Goal: Task Accomplishment & Management: Use online tool/utility

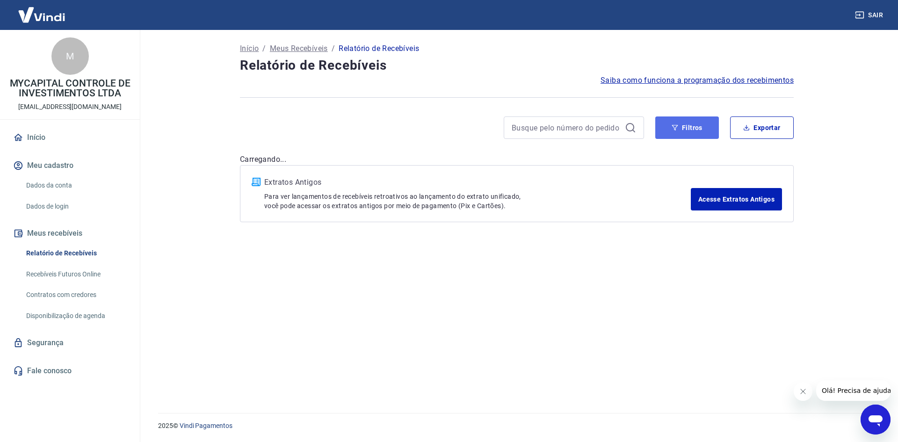
click at [704, 135] on button "Filtros" at bounding box center [687, 127] width 64 height 22
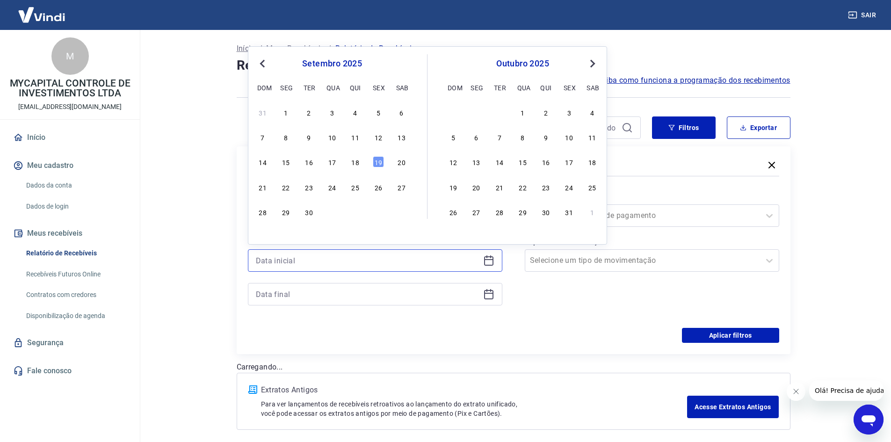
click at [322, 260] on input at bounding box center [367, 260] width 223 height 14
click at [378, 159] on div "19" at bounding box center [378, 161] width 11 height 11
type input "[DATE]"
click at [378, 159] on div "Filtros" at bounding box center [513, 166] width 531 height 16
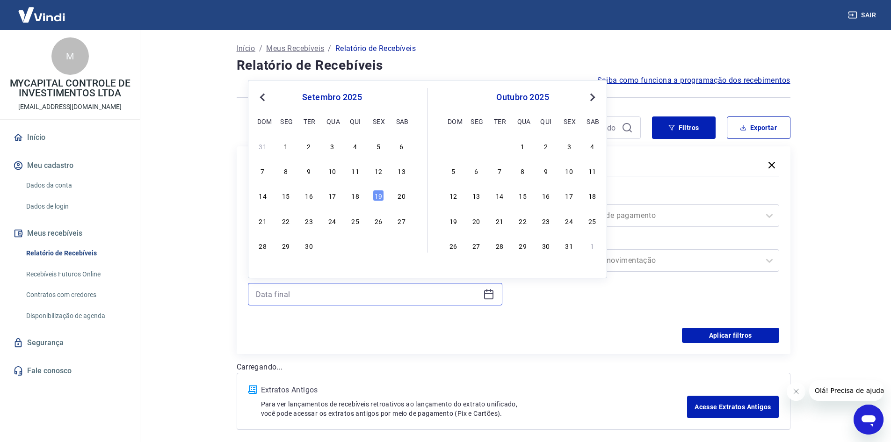
click at [346, 289] on input at bounding box center [367, 294] width 223 height 14
click at [379, 193] on div "19" at bounding box center [378, 195] width 11 height 11
type input "[DATE]"
click at [379, 193] on label "Período" at bounding box center [375, 196] width 251 height 11
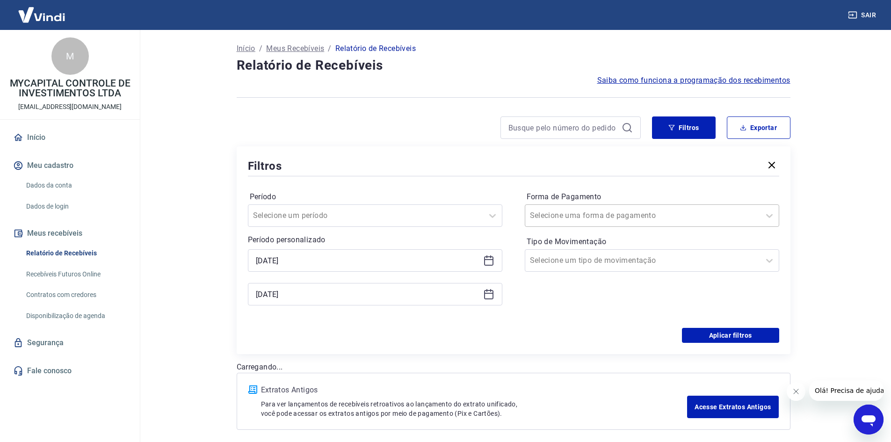
click at [592, 214] on input "Forma de Pagamento" at bounding box center [577, 215] width 94 height 11
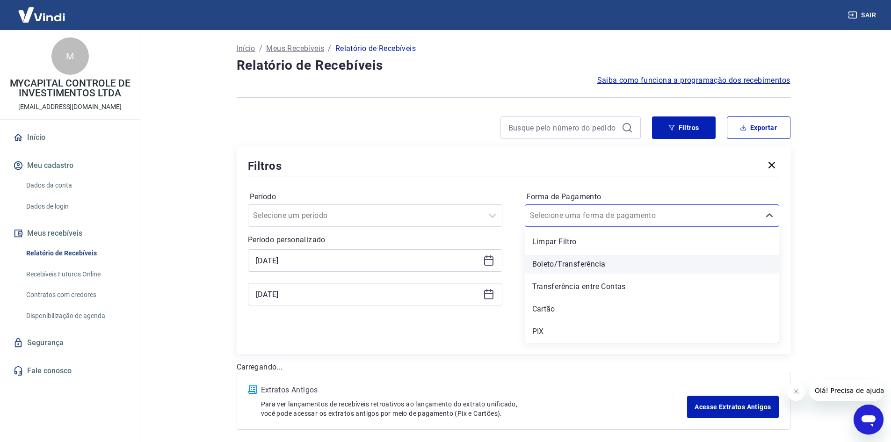
click at [560, 261] on div "Boleto/Transferência" at bounding box center [651, 264] width 254 height 19
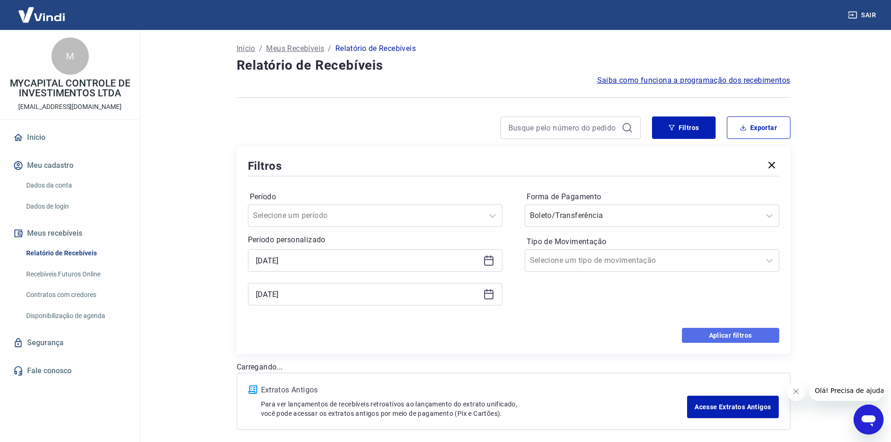
click at [738, 333] on button "Aplicar filtros" at bounding box center [730, 335] width 97 height 15
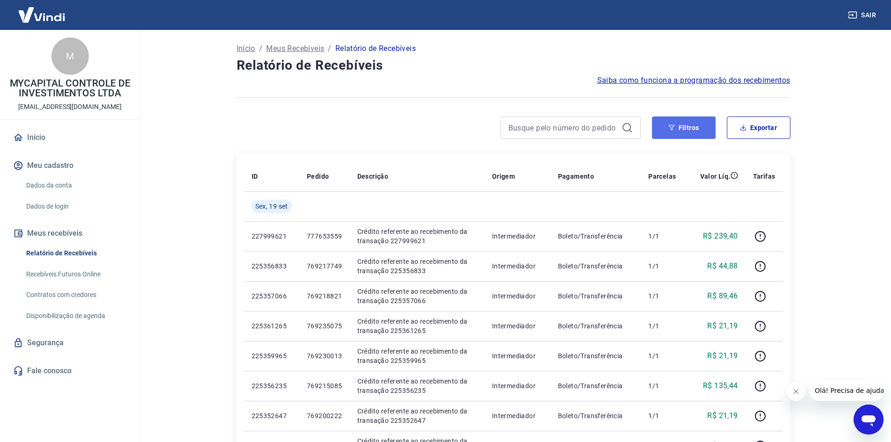
click at [675, 129] on icon "button" at bounding box center [671, 127] width 7 height 7
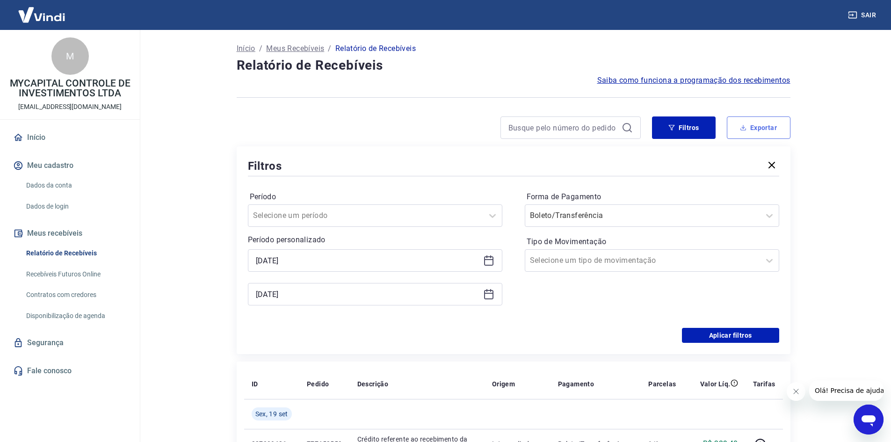
click at [752, 125] on button "Exportar" at bounding box center [758, 127] width 64 height 22
type input "[DATE]"
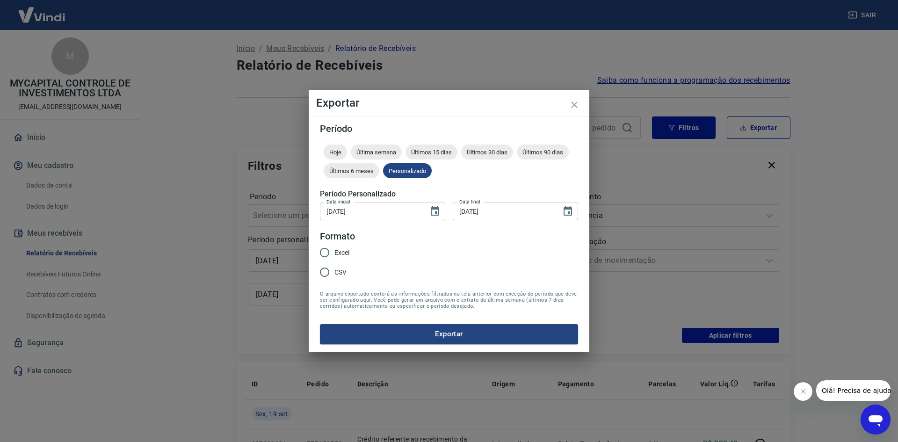
click at [334, 254] on span "Excel" at bounding box center [341, 253] width 15 height 10
click at [334, 254] on input "Excel" at bounding box center [325, 253] width 20 height 20
radio input "true"
click at [442, 332] on button "Exportar" at bounding box center [449, 334] width 258 height 20
